Goal: Information Seeking & Learning: Learn about a topic

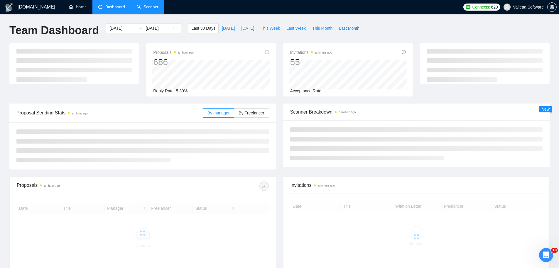
click at [152, 4] on link "Scanner" at bounding box center [148, 6] width 22 height 5
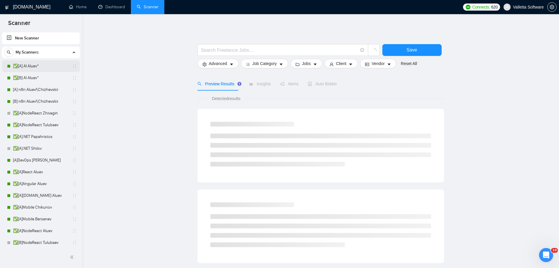
click at [10, 70] on div "✅[A] AI Aluev*" at bounding box center [42, 66] width 70 height 12
click at [21, 70] on link "✅[A] AI Aluev*" at bounding box center [41, 66] width 56 height 12
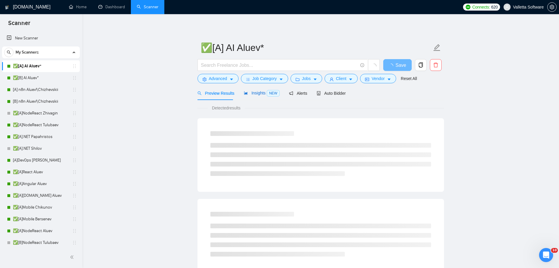
click at [249, 94] on span "Insights NEW" at bounding box center [262, 92] width 36 height 5
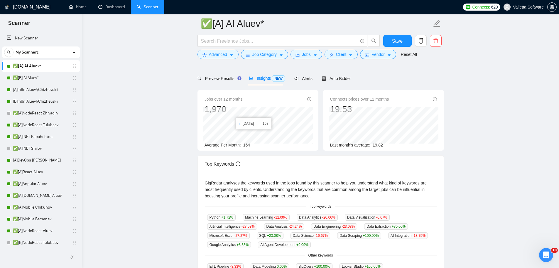
scroll to position [59, 0]
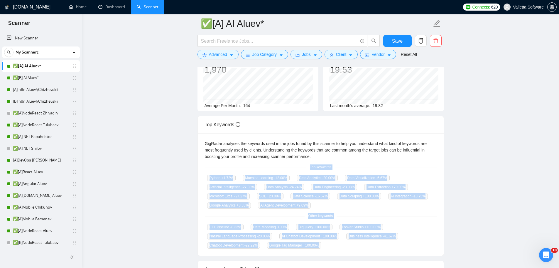
drag, startPoint x: 318, startPoint y: 172, endPoint x: 358, endPoint y: 251, distance: 88.0
click at [358, 251] on div "GigRadar analyses the keywords used in the jobs found by this scanner to help y…" at bounding box center [321, 194] width 246 height 122
copy div "Top keywords Python +1.72 % Machine Learning -12.00 % Data Analytics -20.00 % D…"
click at [117, 177] on main "✅[A] AI Aluev* Save Advanced Job Category Jobs Client Vendor Reset All Preview …" at bounding box center [321, 169] width 458 height 408
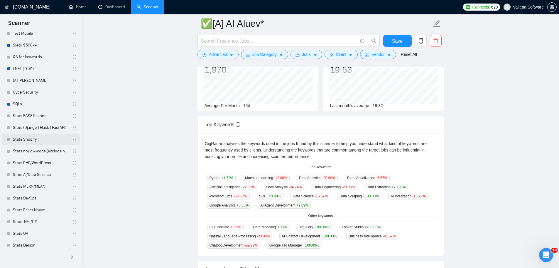
scroll to position [323, 0]
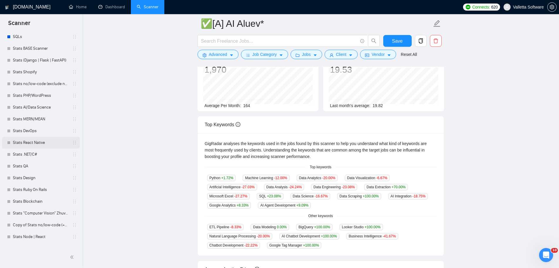
click at [37, 140] on link "Stats React Native" at bounding box center [41, 143] width 56 height 12
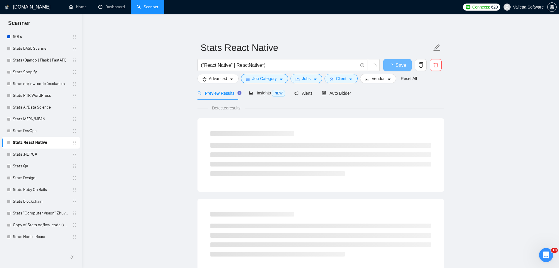
click at [245, 93] on div "Preview Results Insights NEW Alerts Auto Bidder" at bounding box center [275, 93] width 154 height 14
click at [254, 91] on span "Insights NEW" at bounding box center [267, 92] width 36 height 5
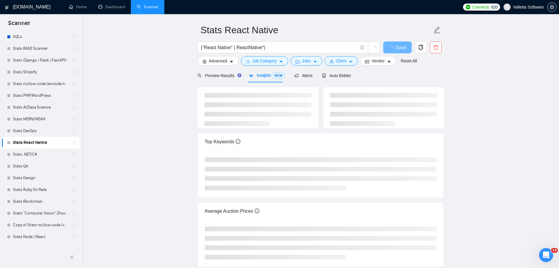
scroll to position [61, 0]
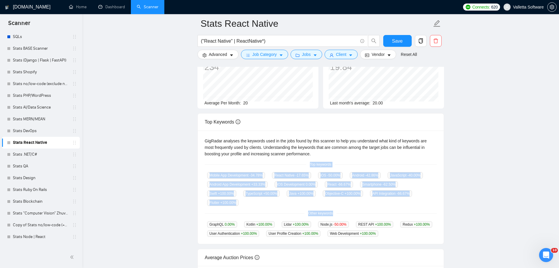
drag, startPoint x: 313, startPoint y: 159, endPoint x: 360, endPoint y: 205, distance: 65.8
click at [360, 205] on div "GigRadar analyses the keywords used in the jobs found by this scanner to help y…" at bounding box center [321, 186] width 246 height 113
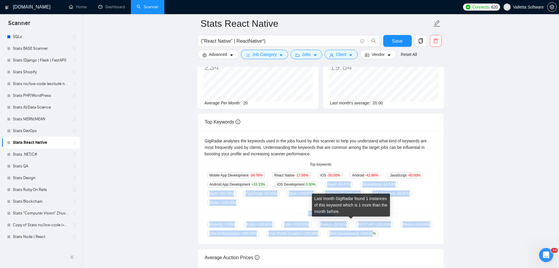
drag, startPoint x: 371, startPoint y: 224, endPoint x: 328, endPoint y: 194, distance: 52.2
click at [319, 187] on div "GigRadar analyses the keywords used in the jobs found by this scanner to help y…" at bounding box center [321, 186] width 246 height 113
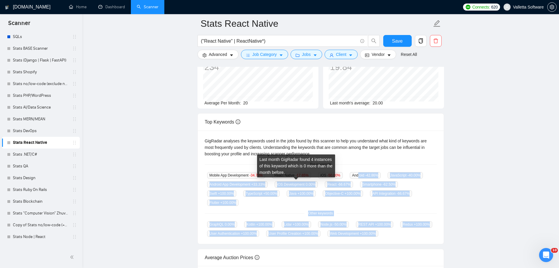
drag, startPoint x: 382, startPoint y: 222, endPoint x: 354, endPoint y: 171, distance: 58.1
click at [357, 172] on div "GigRadar analyses the keywords used in the jobs found by this scanner to help y…" at bounding box center [321, 186] width 246 height 113
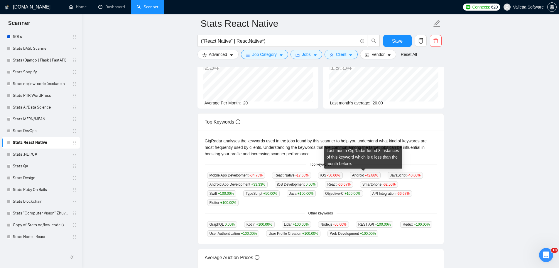
click at [346, 163] on div "Last month GigRadar found 8 instances of this keyword which is 6 less than the …" at bounding box center [364, 156] width 78 height 23
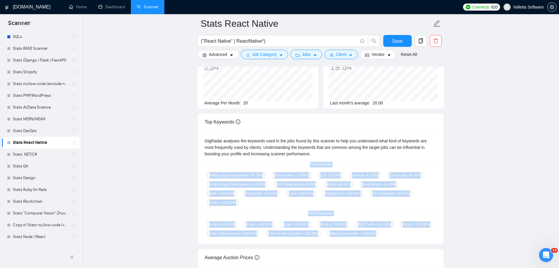
drag, startPoint x: 292, startPoint y: 167, endPoint x: 395, endPoint y: 226, distance: 118.9
click at [392, 228] on div "GigRadar analyses the keywords used in the jobs found by this scanner to help y…" at bounding box center [321, 186] width 246 height 113
copy div "Top keywords Mobile App Development -34.78 % React Native -17.65 % iOS -50.00 %…"
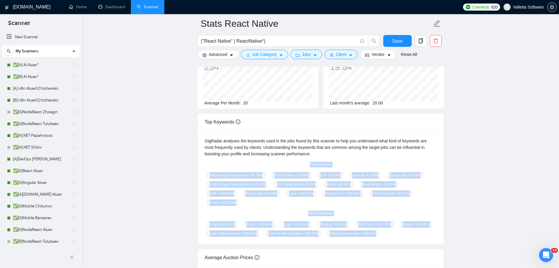
scroll to position [0, 0]
click at [37, 65] on link "✅[A] AI Aluev*" at bounding box center [41, 66] width 56 height 12
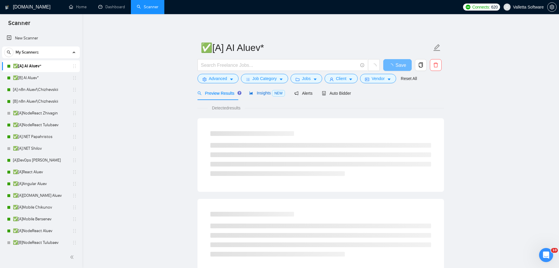
click at [260, 93] on span "Insights NEW" at bounding box center [267, 92] width 36 height 5
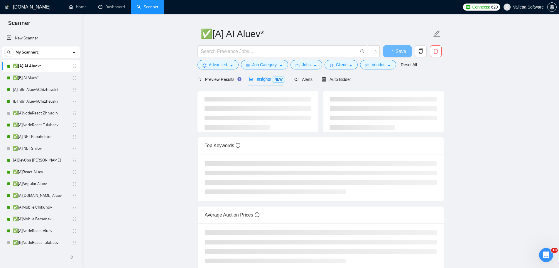
scroll to position [59, 0]
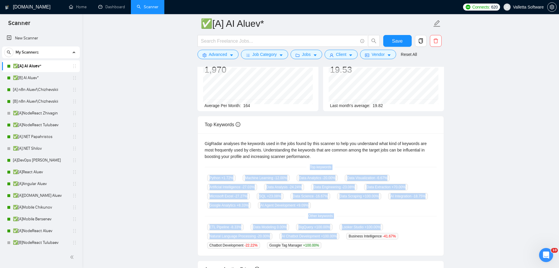
drag, startPoint x: 308, startPoint y: 167, endPoint x: 337, endPoint y: 246, distance: 83.6
click at [338, 246] on div "GigRadar analyses the keywords used in the jobs found by this scanner to help y…" at bounding box center [321, 194] width 246 height 122
copy div "Top keywords Python +1.72 % Machine Learning -12.00 % Data Analytics -20.00 % D…"
drag, startPoint x: 320, startPoint y: 236, endPoint x: 311, endPoint y: 168, distance: 69.0
click at [311, 168] on div "GigRadar analyses the keywords used in the jobs found by this scanner to help y…" at bounding box center [321, 194] width 246 height 122
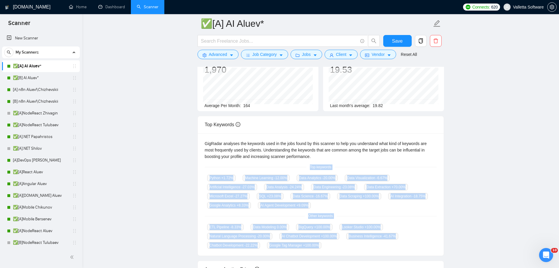
drag, startPoint x: 308, startPoint y: 164, endPoint x: 330, endPoint y: 251, distance: 89.8
click at [330, 251] on div "GigRadar analyses the keywords used in the jobs found by this scanner to help y…" at bounding box center [321, 194] width 246 height 122
copy div "Top keywords Python +1.72 % Machine Learning -12.00 % Data Analytics -20.00 % D…"
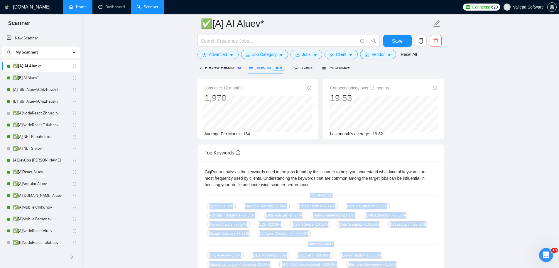
scroll to position [29, 0]
copy div "Top keywords Python +1.72 % Machine Learning -12.00 % Data Analytics -20.00 % D…"
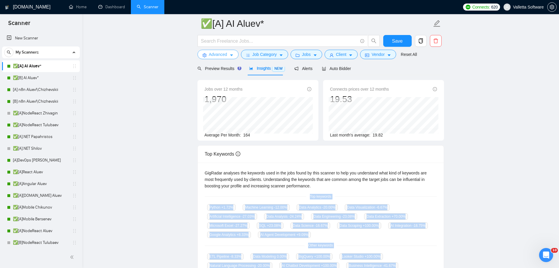
copy div "Top keywords Python +1.72 % Machine Learning -12.00 % Data Analytics -20.00 % D…"
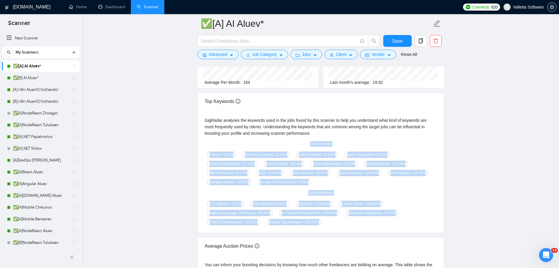
scroll to position [88, 0]
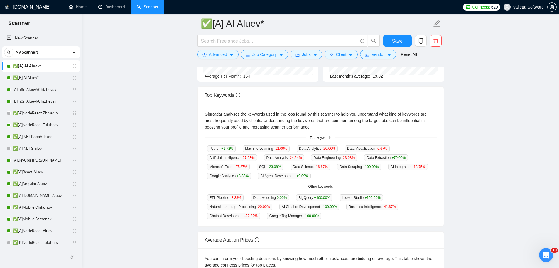
click at [434, 103] on div "Top Keywords" at bounding box center [321, 95] width 232 height 17
